Goal: Navigation & Orientation: Find specific page/section

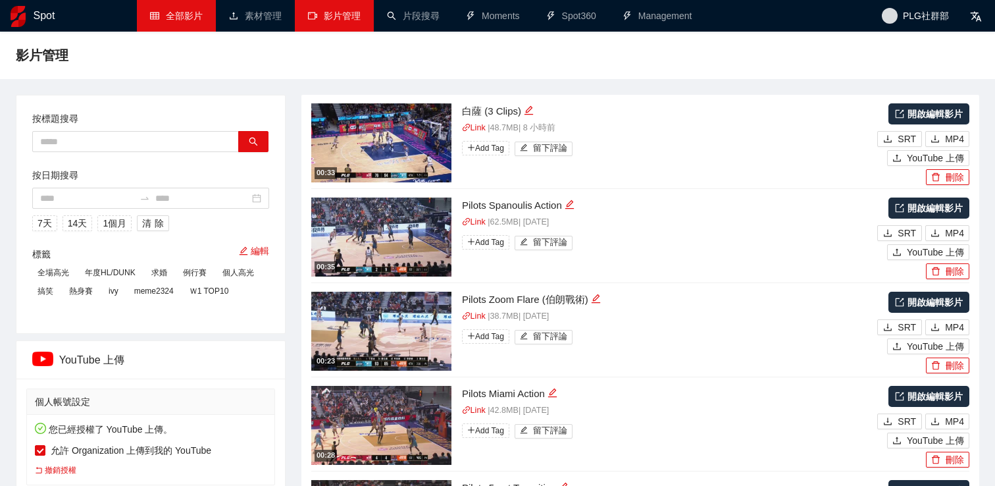
click at [182, 11] on link "全部影片" at bounding box center [176, 16] width 53 height 11
click at [161, 11] on link "全部影片" at bounding box center [176, 16] width 53 height 11
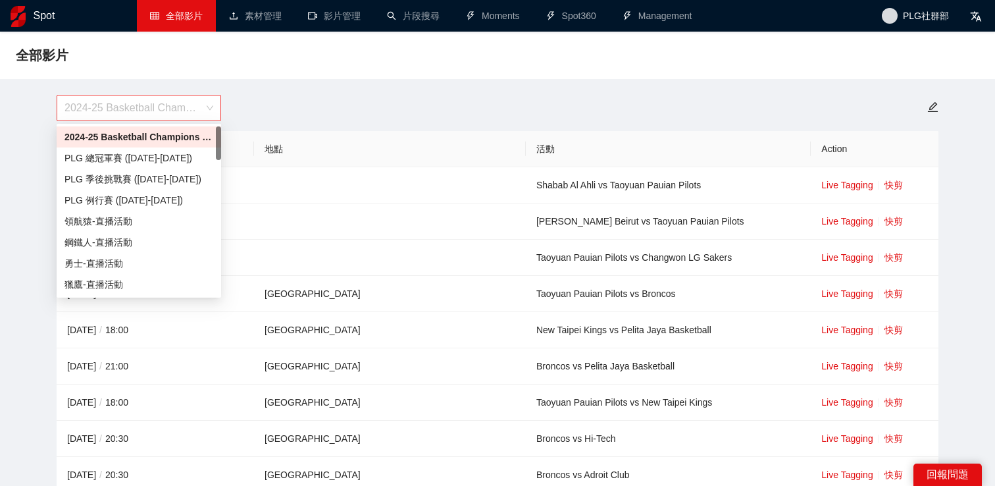
click at [190, 109] on span "2024-25 Basketball Champions League" at bounding box center [138, 107] width 149 height 25
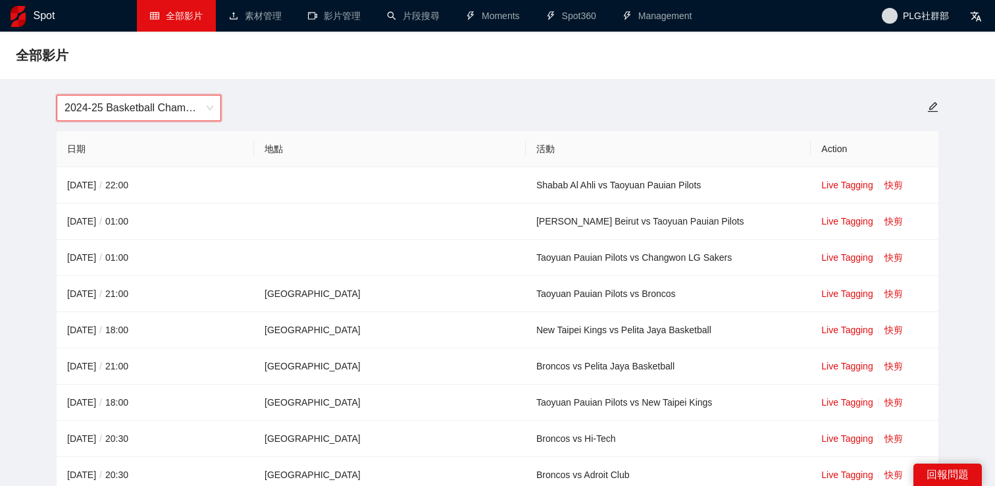
click at [286, 103] on div "2024-25 Basketball Champions League 2024-25 Basketball Champions League" at bounding box center [498, 108] width 898 height 26
